Goal: Information Seeking & Learning: Learn about a topic

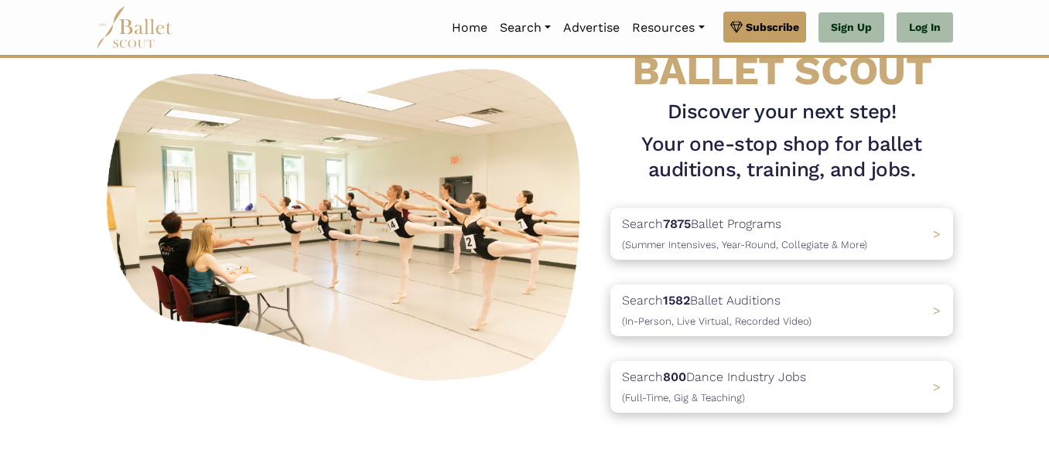
scroll to position [84, 0]
click at [925, 38] on link "Log In" at bounding box center [925, 27] width 56 height 31
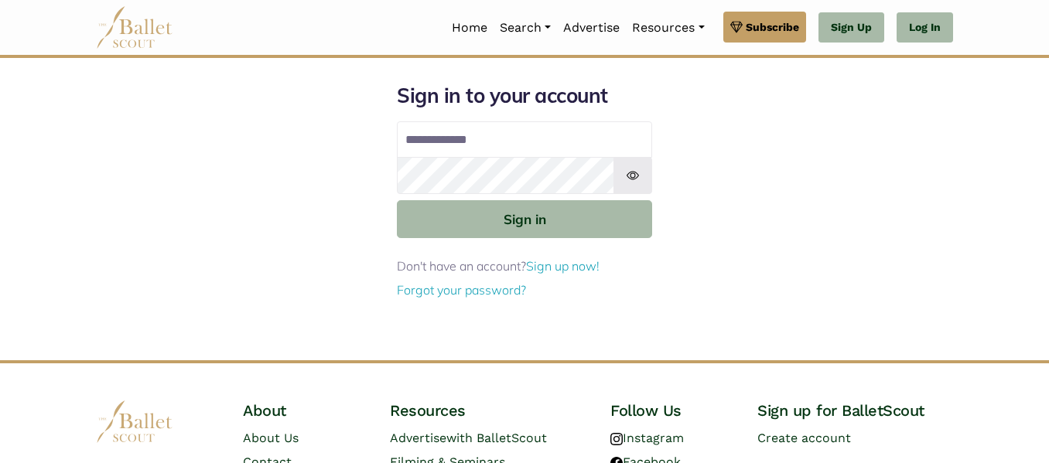
type input "**********"
click at [604, 141] on input "**********" at bounding box center [524, 139] width 255 height 37
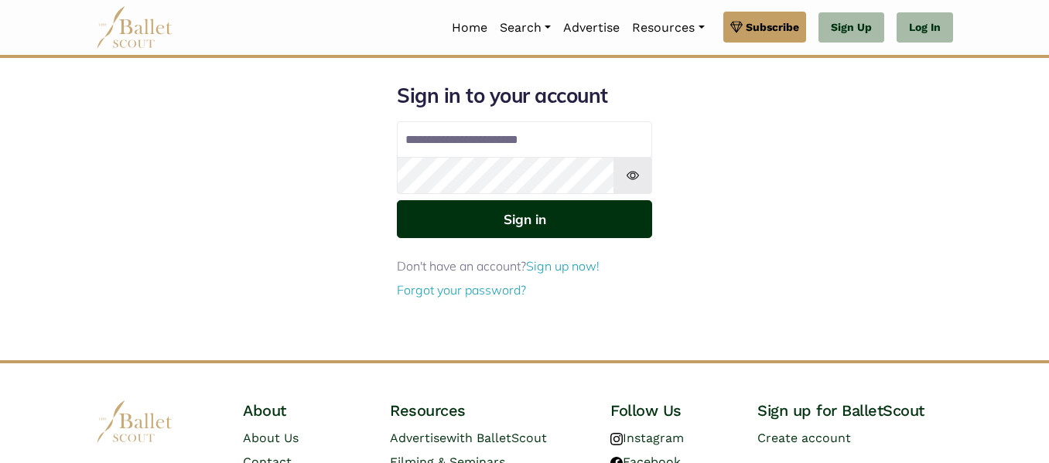
click at [454, 224] on button "Sign in" at bounding box center [524, 219] width 255 height 38
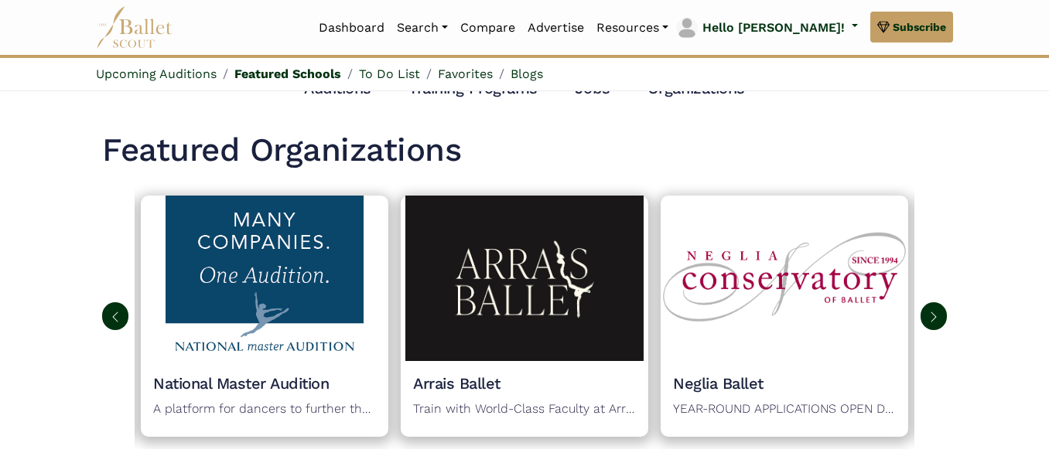
scroll to position [686, 0]
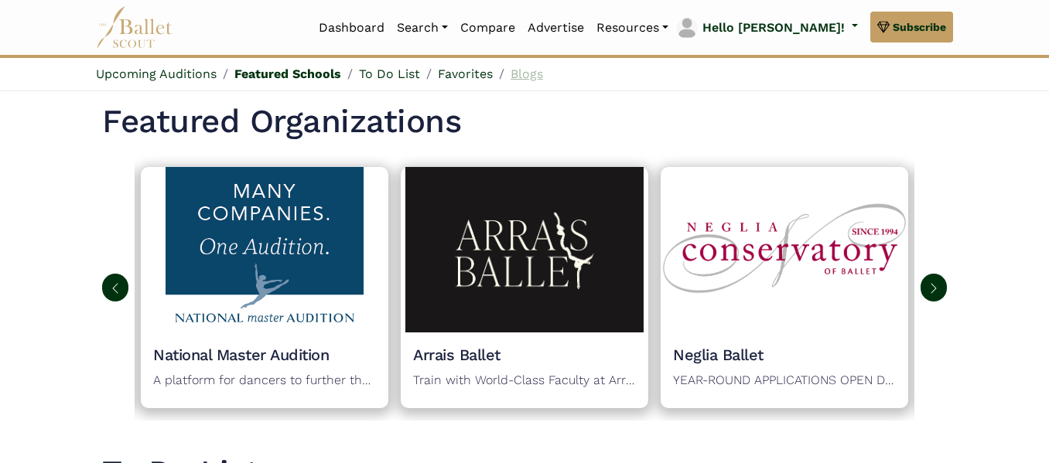
click at [521, 73] on link "Blogs" at bounding box center [527, 74] width 32 height 15
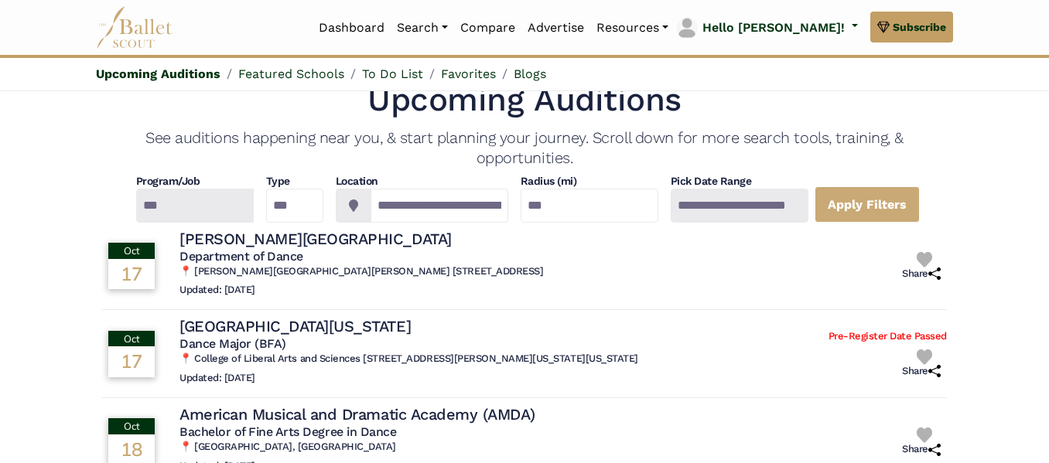
scroll to position [25, 0]
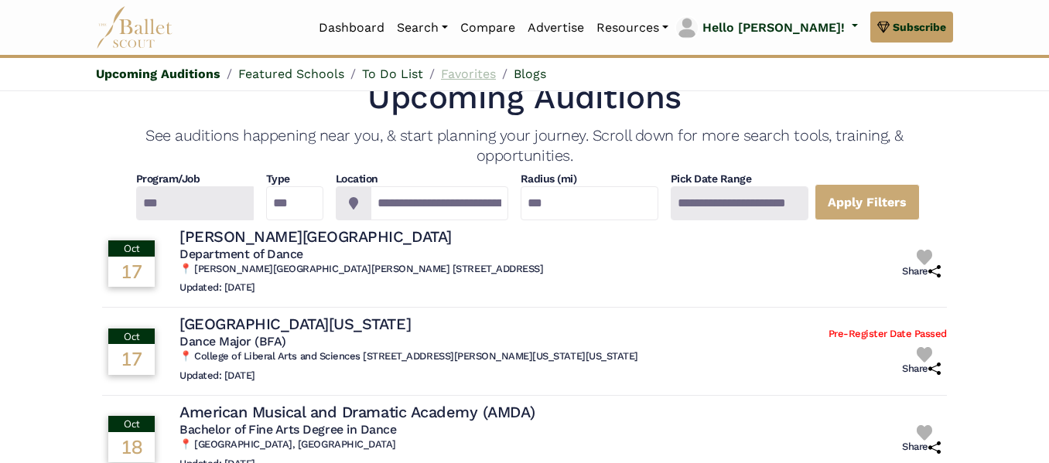
click at [482, 73] on link "Favorites" at bounding box center [468, 74] width 55 height 15
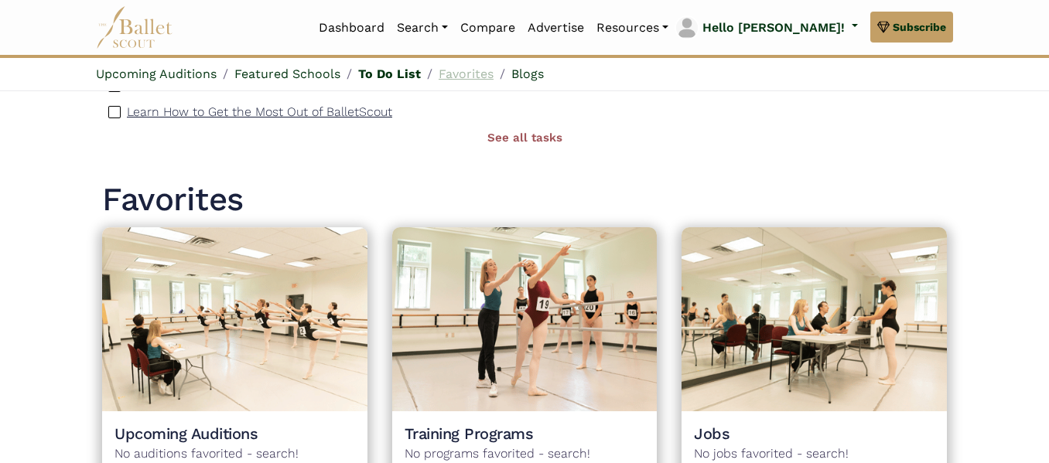
scroll to position [1283, 0]
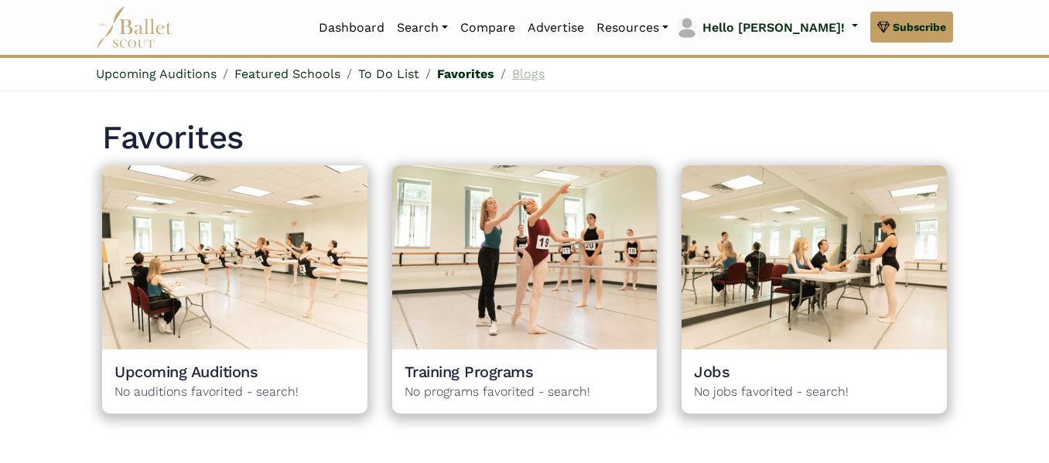
click at [521, 72] on link "Blogs" at bounding box center [528, 74] width 32 height 15
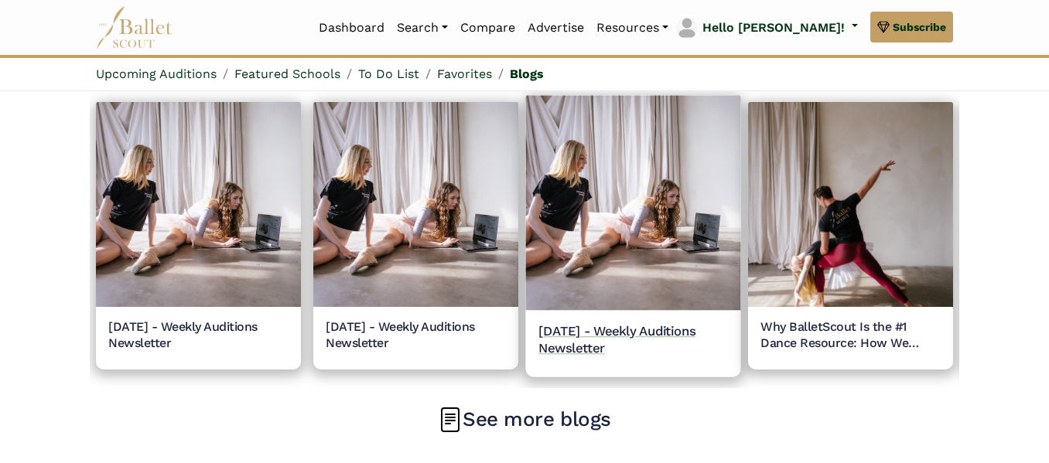
scroll to position [1707, 0]
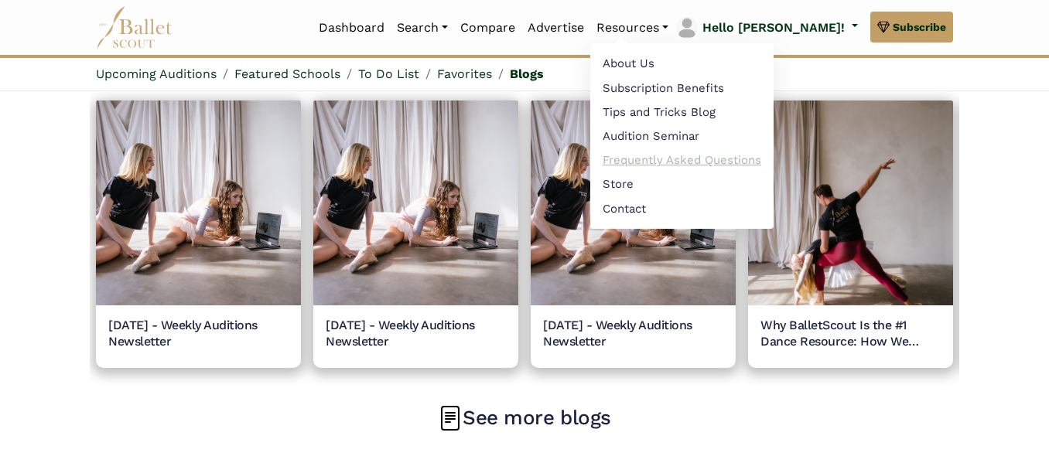
click at [689, 162] on link "Frequently Asked Questions" at bounding box center [681, 161] width 183 height 24
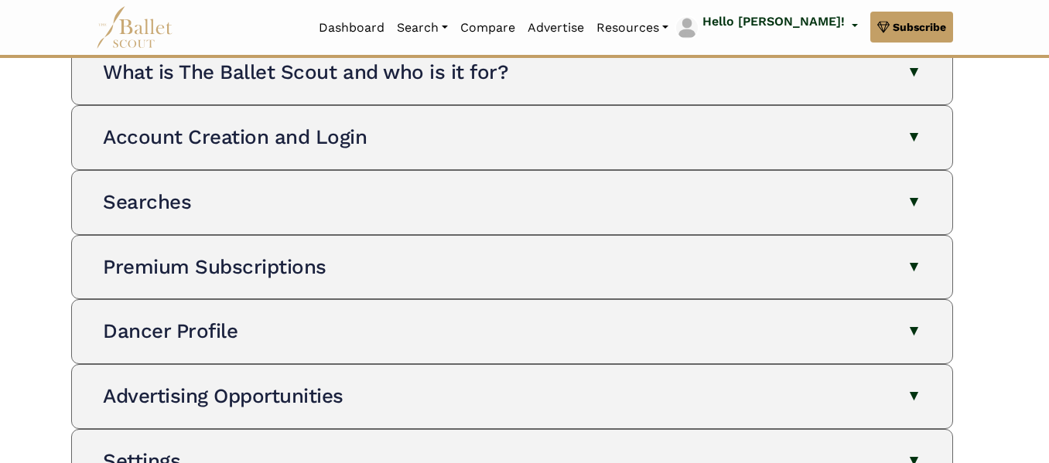
scroll to position [140, 0]
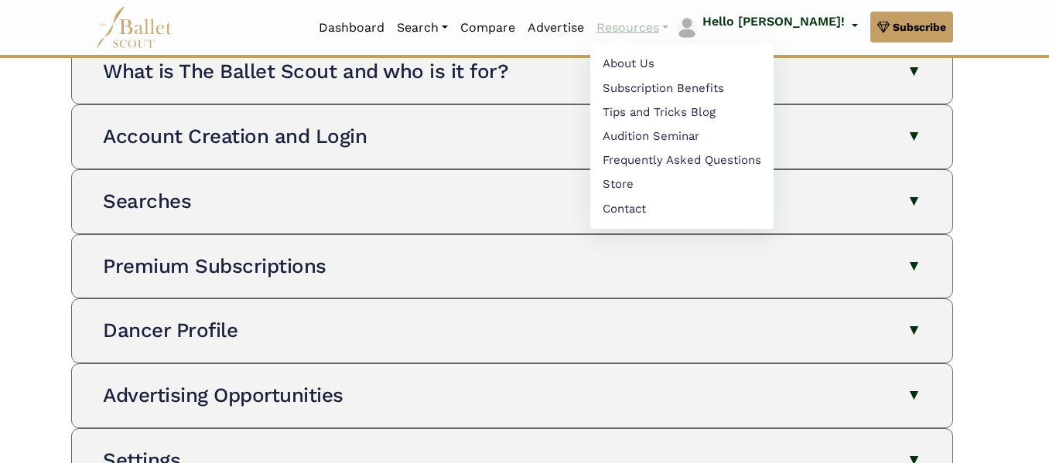
click at [675, 32] on link "Resources" at bounding box center [632, 28] width 84 height 32
click at [700, 109] on link "Tips and Tricks Blog" at bounding box center [681, 114] width 183 height 24
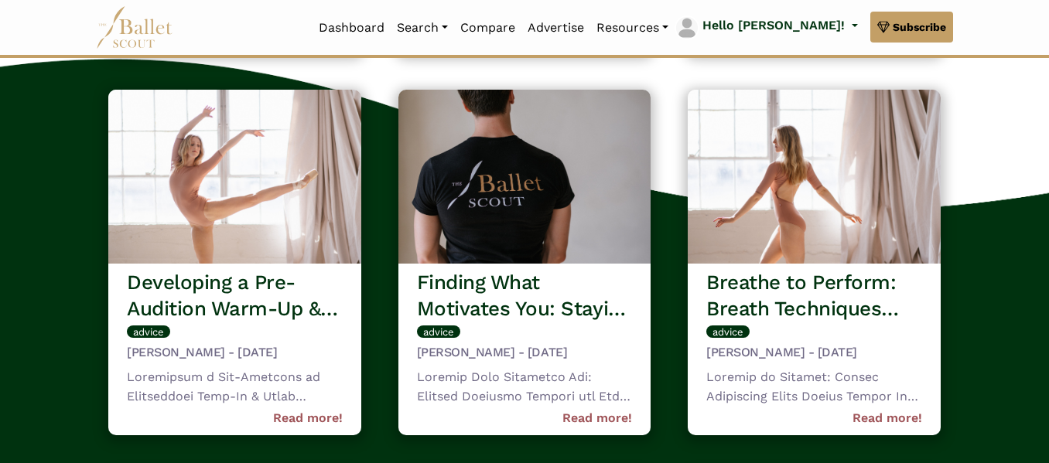
scroll to position [2062, 0]
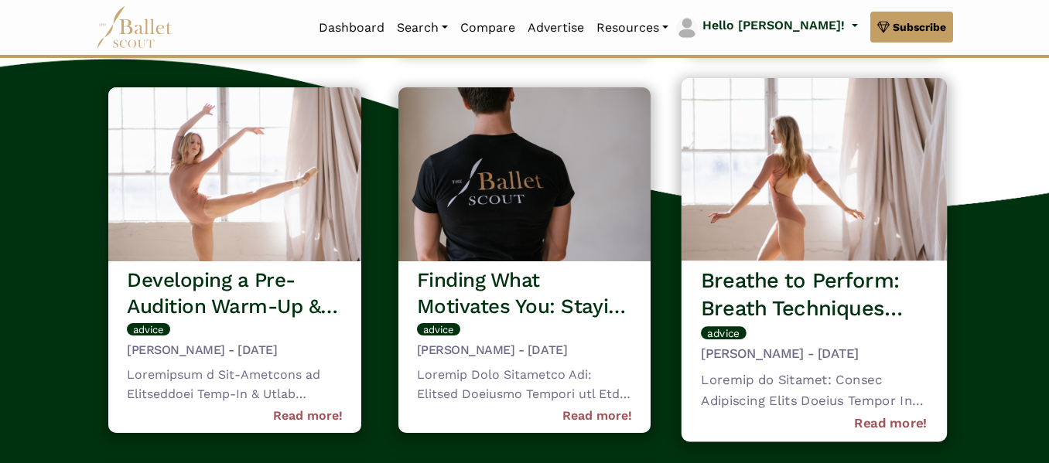
click at [769, 183] on img at bounding box center [814, 169] width 265 height 183
click at [747, 272] on h3 "Breathe to Perform: Breath Techniques Every Dancer Should Know" at bounding box center [814, 294] width 227 height 55
click at [870, 424] on link "Read more!" at bounding box center [890, 422] width 73 height 21
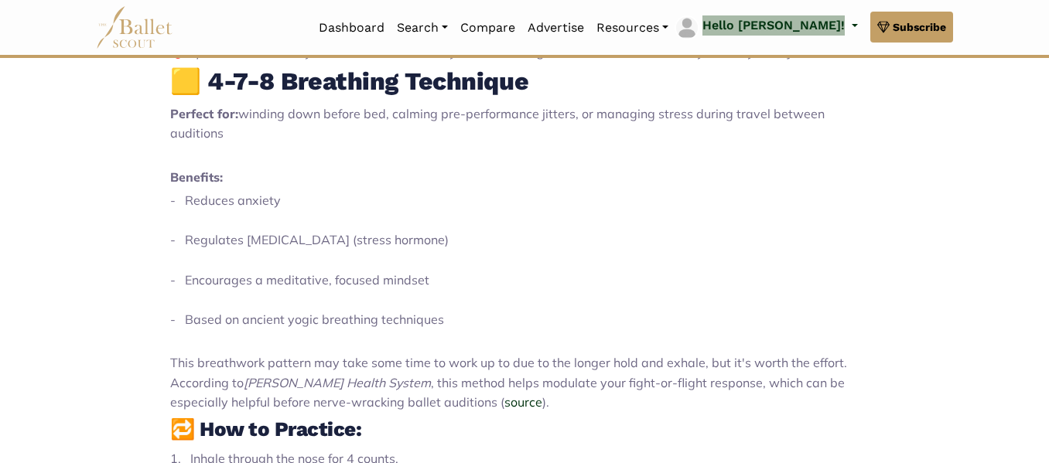
scroll to position [1315, 0]
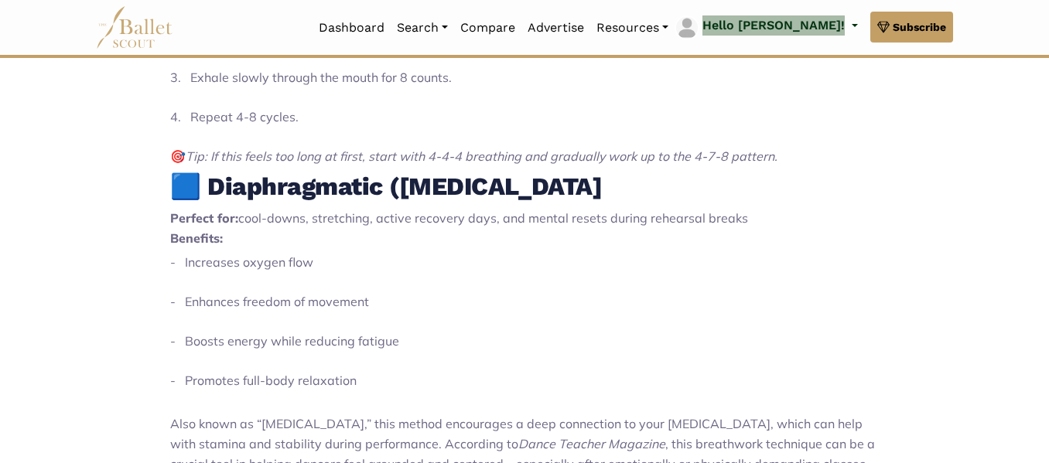
scroll to position [1778, 0]
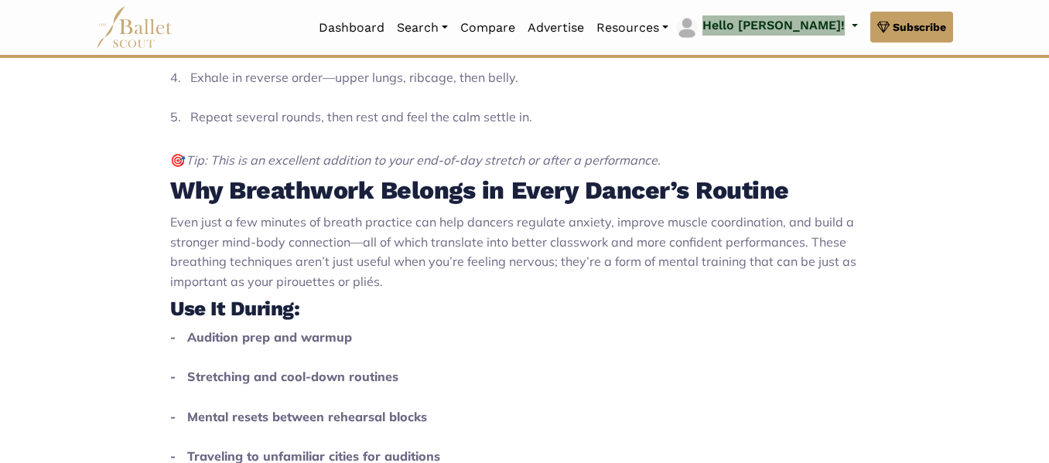
click at [706, 109] on p "2. Inhale deeply, filling the lower lungs so the belly expands. 3. Continue bre…" at bounding box center [524, 67] width 709 height 159
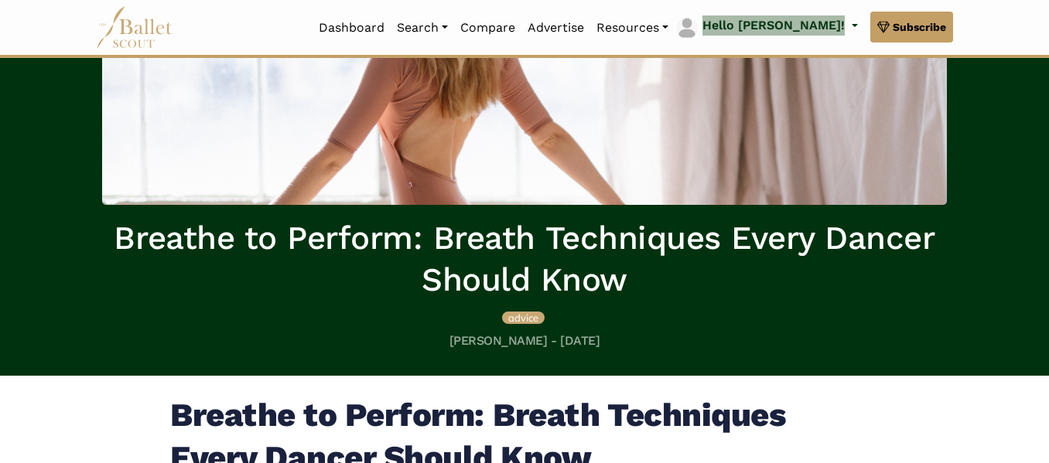
scroll to position [149, 0]
